Goal: Task Accomplishment & Management: Manage account settings

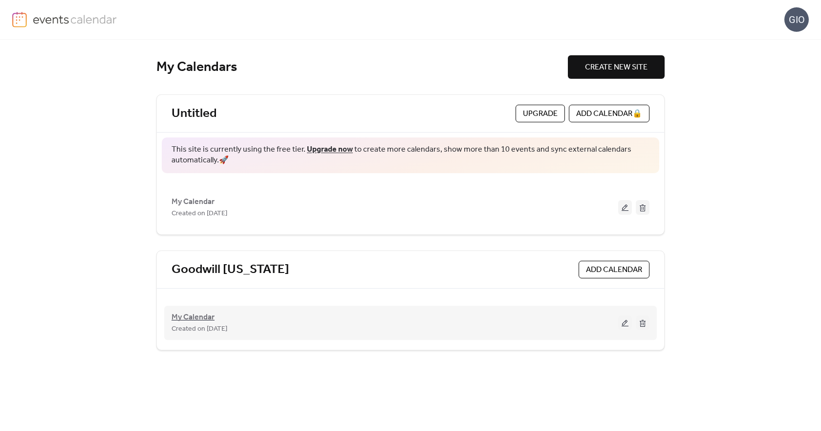
click at [191, 315] on span "My Calendar" at bounding box center [193, 317] width 43 height 12
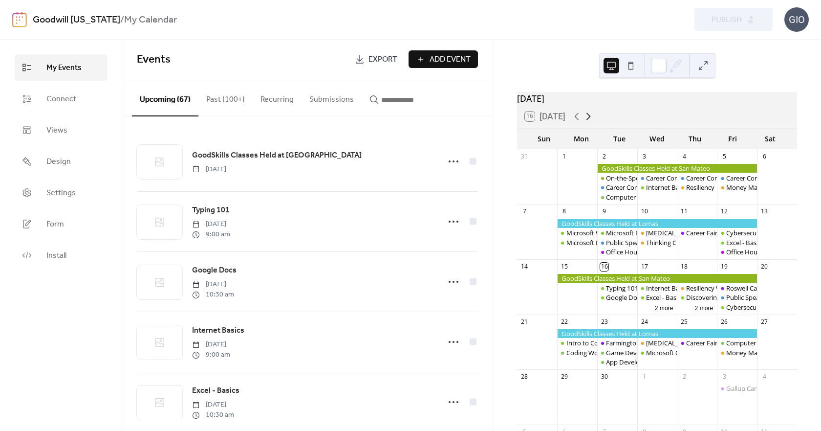
click at [593, 120] on icon at bounding box center [589, 116] width 12 height 12
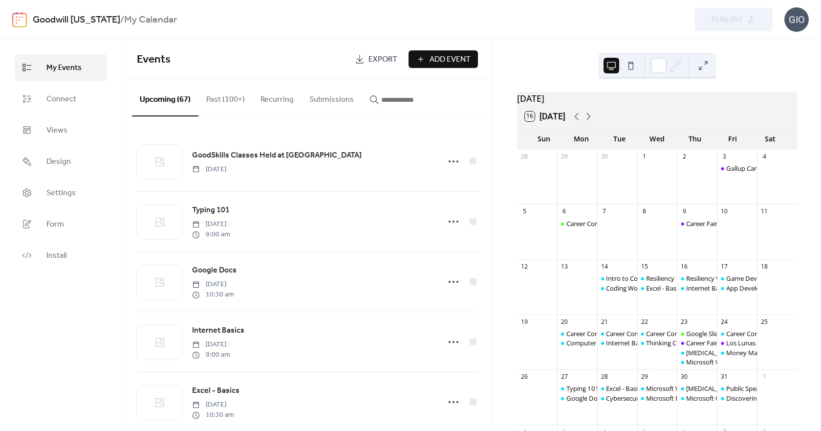
click at [217, 98] on button "Past (100+)" at bounding box center [225, 97] width 54 height 36
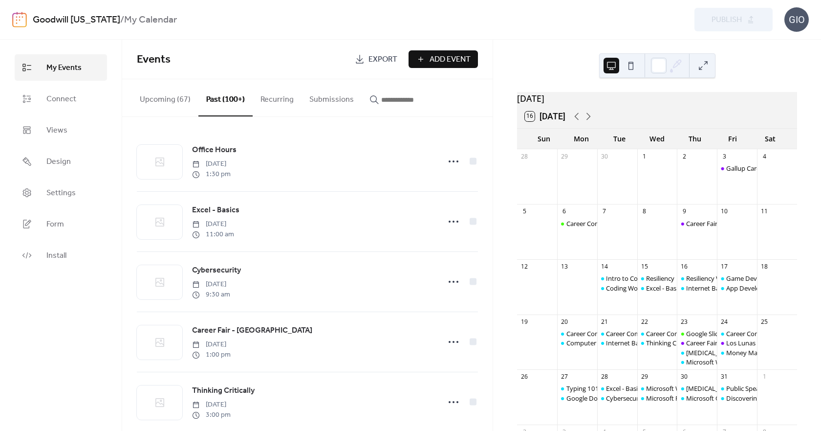
click at [164, 97] on button "Upcoming (67)" at bounding box center [165, 97] width 66 height 36
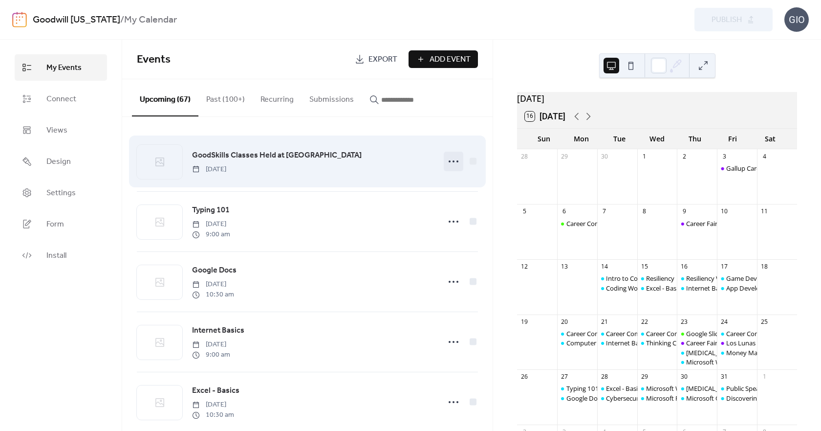
click at [453, 161] on circle at bounding box center [454, 161] width 2 height 2
click at [450, 161] on icon at bounding box center [454, 161] width 16 height 16
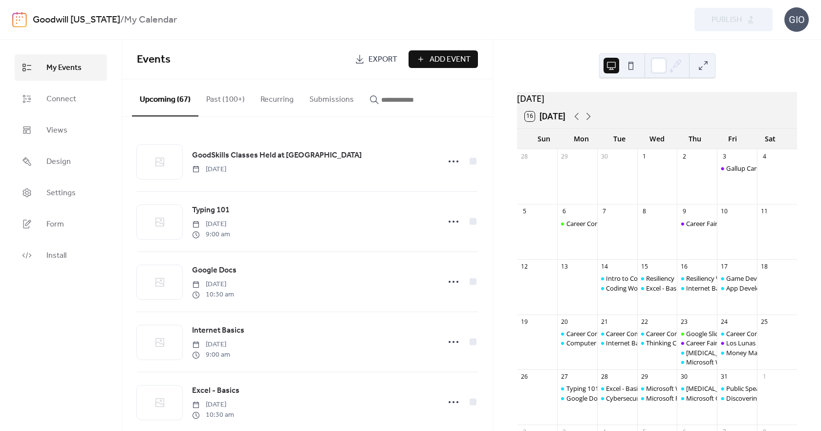
click at [333, 96] on button "Submissions" at bounding box center [332, 97] width 60 height 36
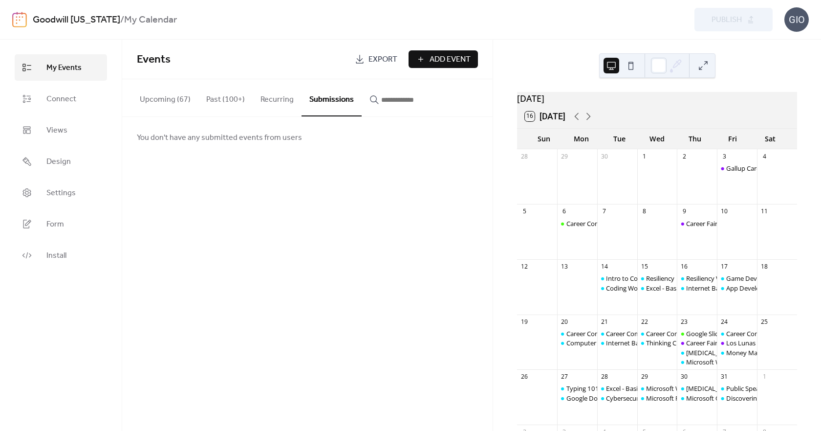
click at [276, 100] on button "Recurring" at bounding box center [277, 97] width 49 height 36
click at [224, 99] on button "Past (100+)" at bounding box center [225, 97] width 54 height 36
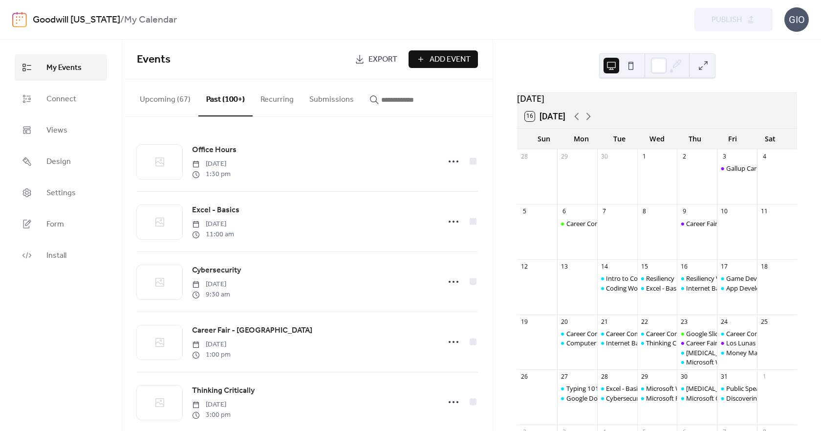
click at [155, 101] on button "Upcoming (67)" at bounding box center [165, 97] width 66 height 36
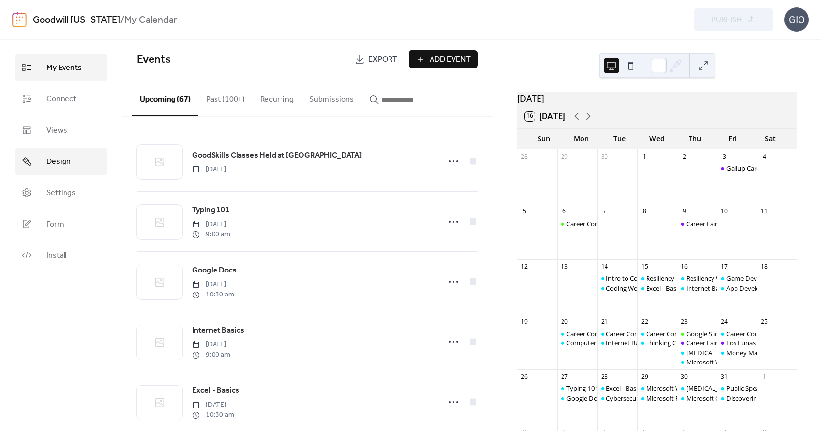
click at [65, 165] on span "Design" at bounding box center [58, 162] width 24 height 12
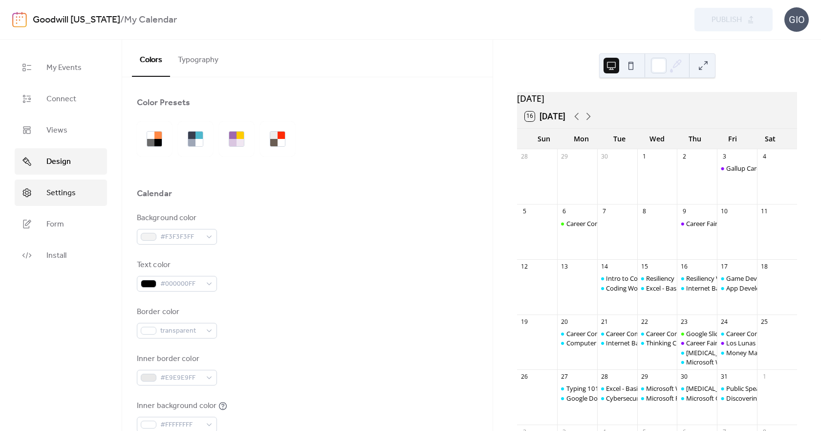
click at [59, 191] on span "Settings" at bounding box center [60, 193] width 29 height 12
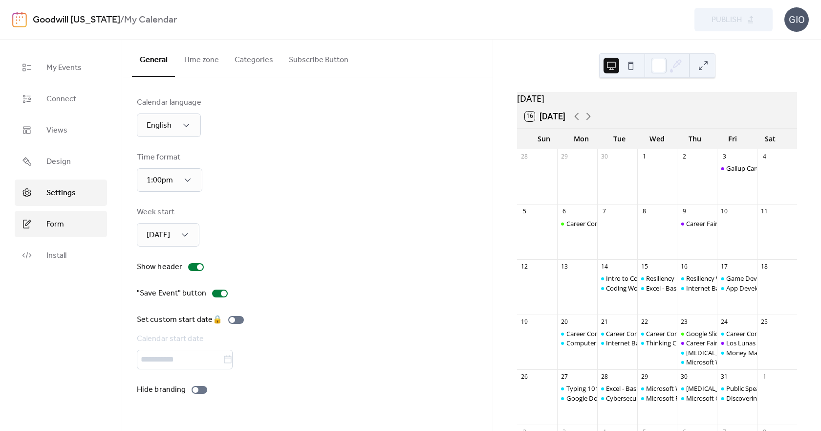
click at [65, 227] on link "Form" at bounding box center [61, 224] width 92 height 26
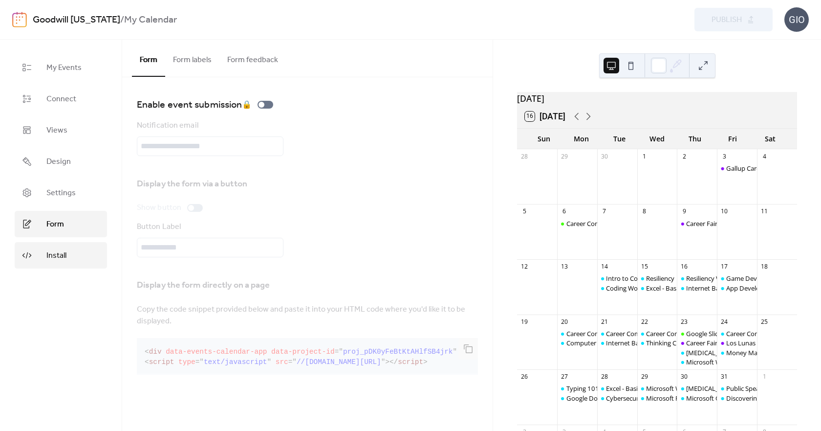
click at [65, 250] on span "Install" at bounding box center [56, 256] width 20 height 12
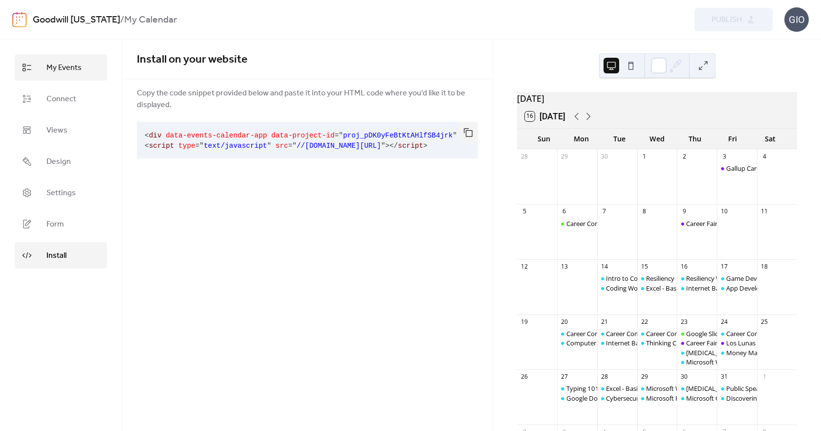
click at [85, 67] on link "My Events" at bounding box center [61, 67] width 92 height 26
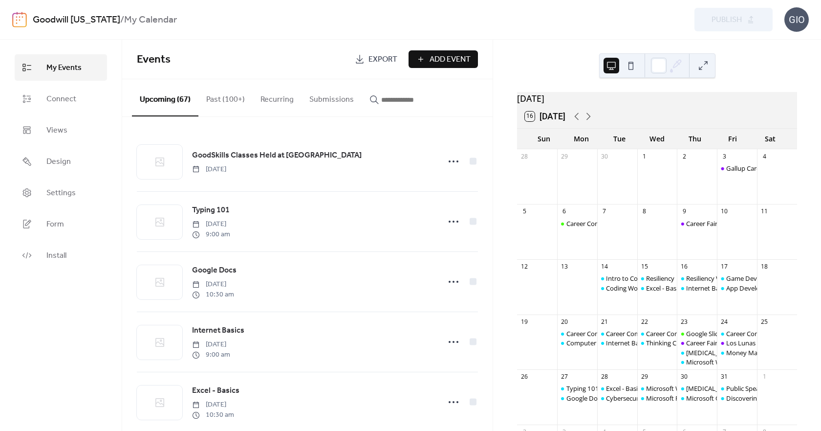
click at [794, 20] on div "GIO" at bounding box center [796, 19] width 24 height 24
click at [529, 32] on div "Goodwill New Mexico / My Calendar Preview Publish GIO" at bounding box center [410, 19] width 797 height 39
click at [71, 19] on link "Goodwill [US_STATE]" at bounding box center [76, 20] width 87 height 19
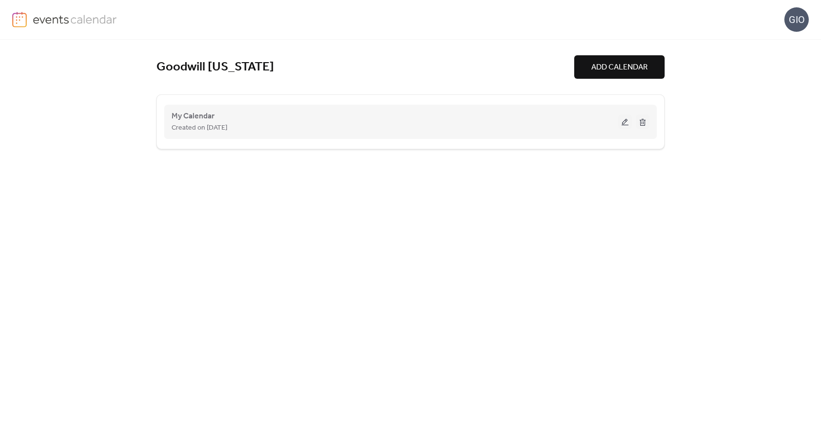
click at [626, 123] on button at bounding box center [625, 121] width 14 height 15
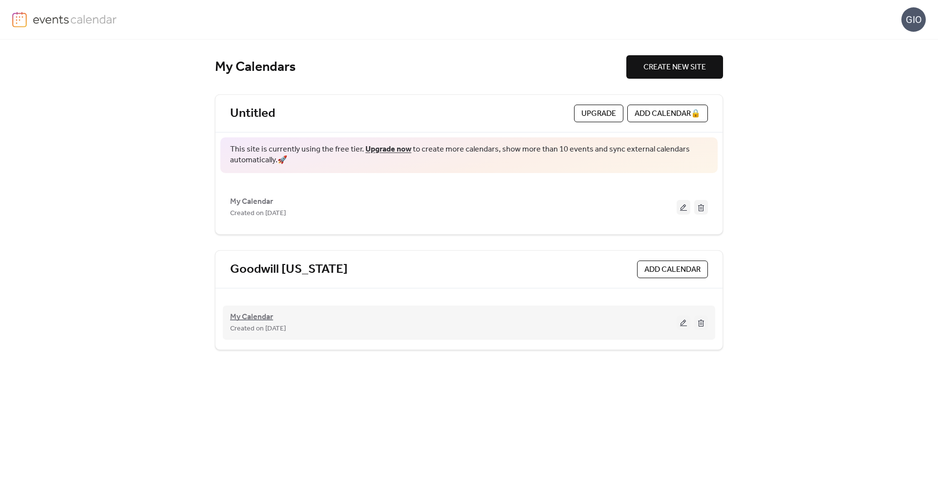
click at [262, 316] on span "My Calendar" at bounding box center [251, 317] width 43 height 12
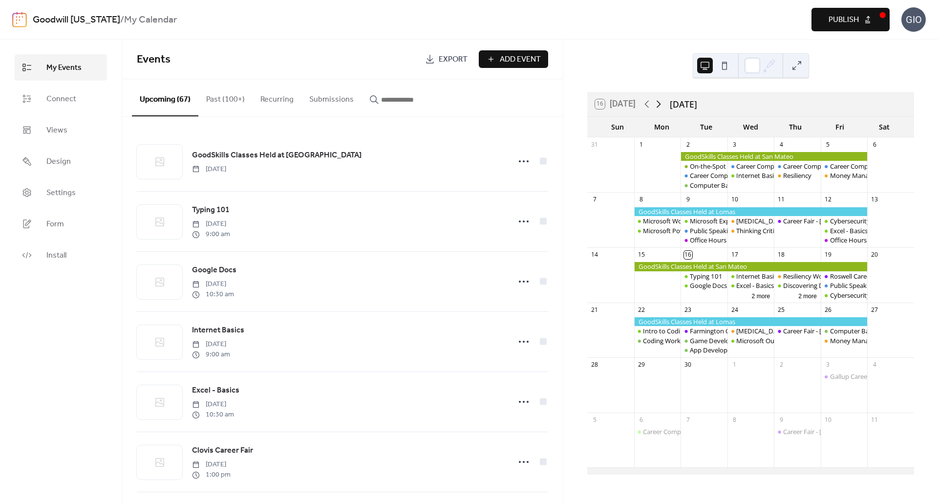
click at [661, 105] on icon at bounding box center [659, 104] width 4 height 7
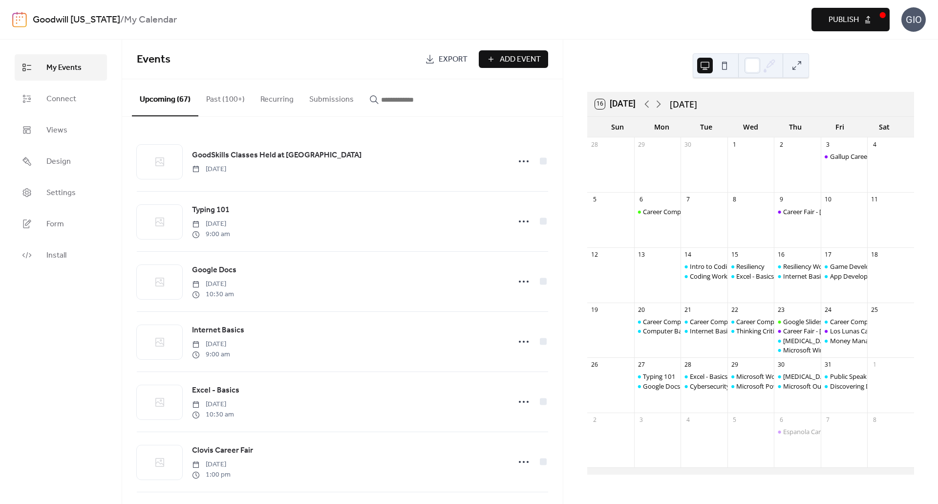
click at [847, 20] on span "Publish" at bounding box center [844, 20] width 30 height 12
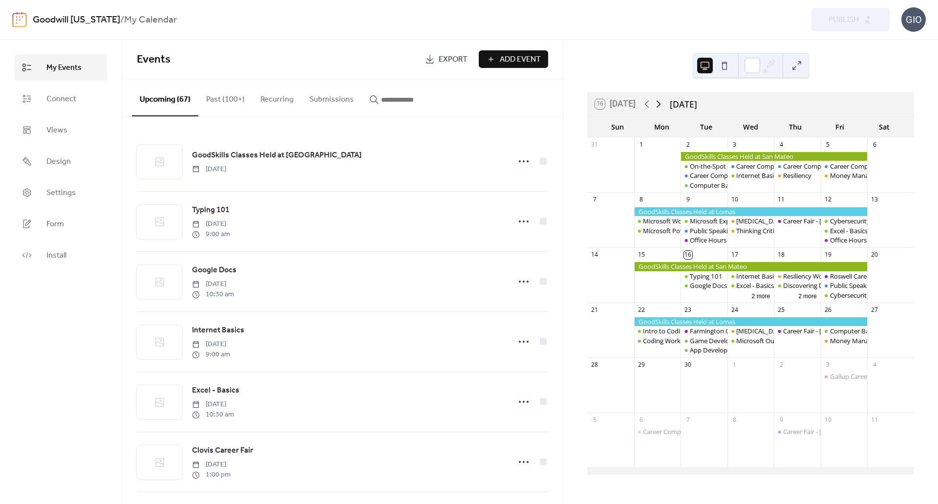
click at [664, 104] on icon at bounding box center [659, 104] width 12 height 12
